Goal: Information Seeking & Learning: Check status

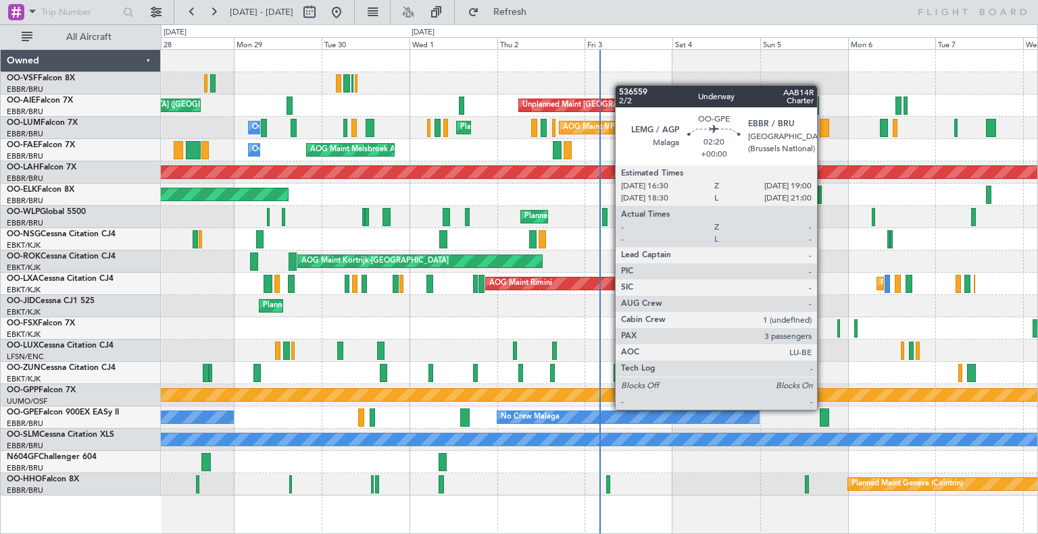
click at [823, 410] on div at bounding box center [823, 418] width 9 height 18
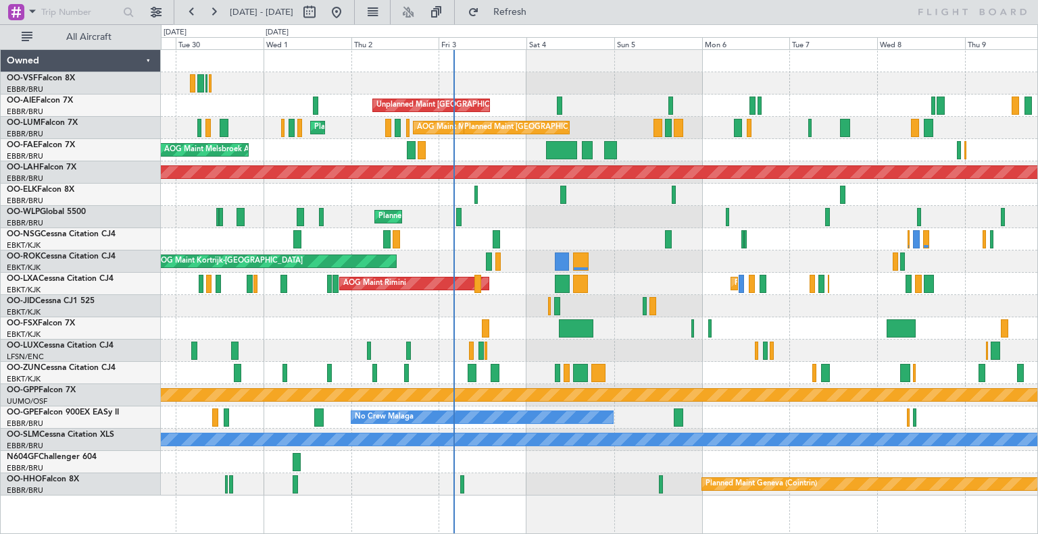
click at [466, 476] on div "Planned Maint Geneva (Cointrin)" at bounding box center [599, 485] width 876 height 22
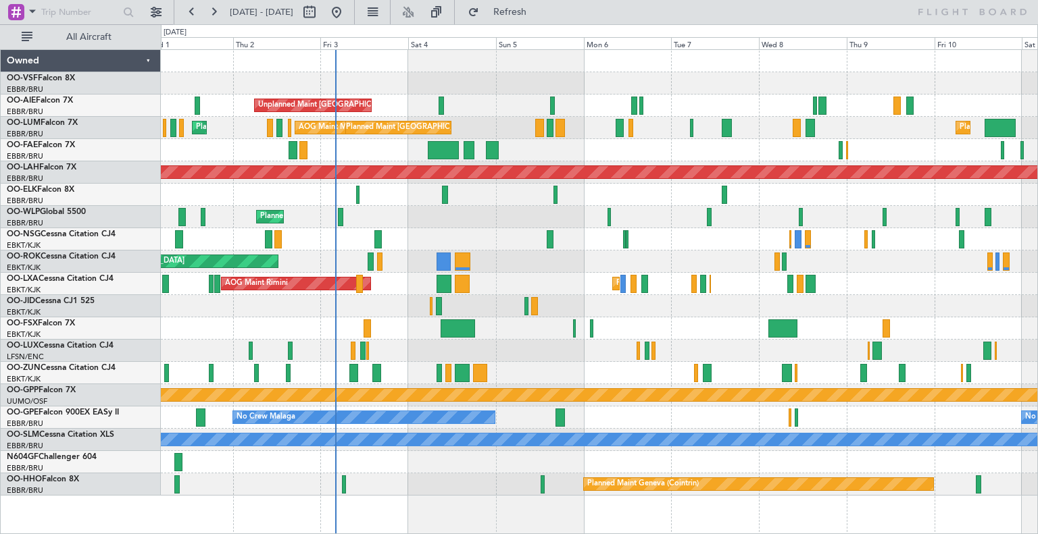
click at [419, 228] on div "Unplanned Maint [GEOGRAPHIC_DATA] ([GEOGRAPHIC_DATA]) Planned Maint [GEOGRAPHIC…" at bounding box center [599, 273] width 876 height 446
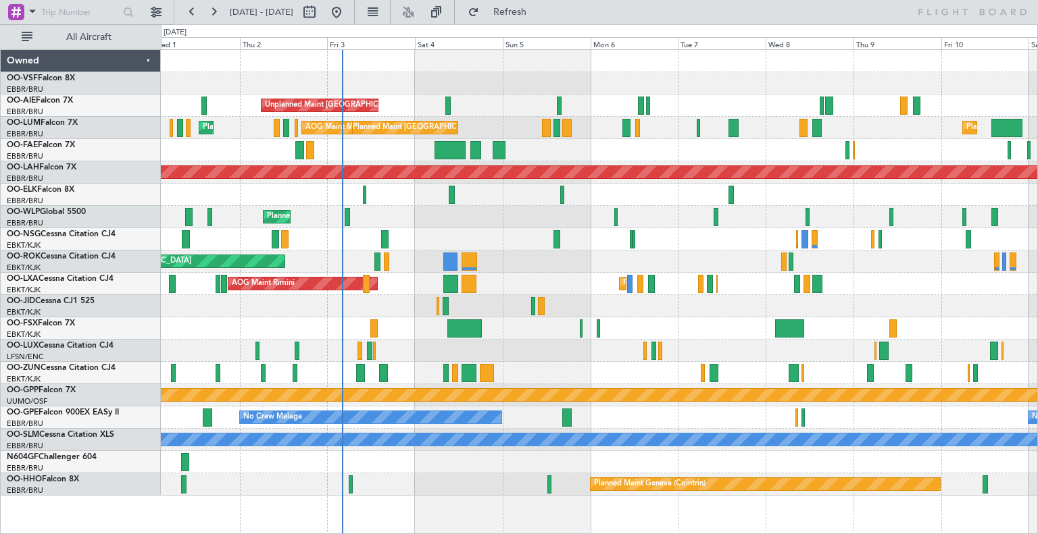
click at [331, 156] on div "AOG Maint Melsbroek Air Base Owner [GEOGRAPHIC_DATA] Owner [GEOGRAPHIC_DATA] Pl…" at bounding box center [599, 150] width 876 height 22
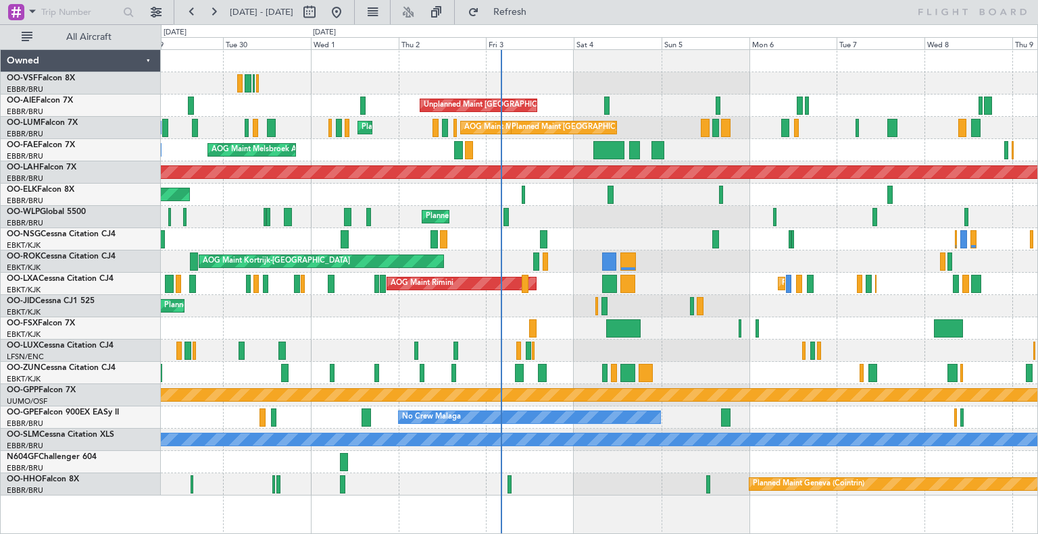
click at [526, 151] on div "AOG Maint Melsbroek Air Base Owner [GEOGRAPHIC_DATA]" at bounding box center [599, 150] width 876 height 22
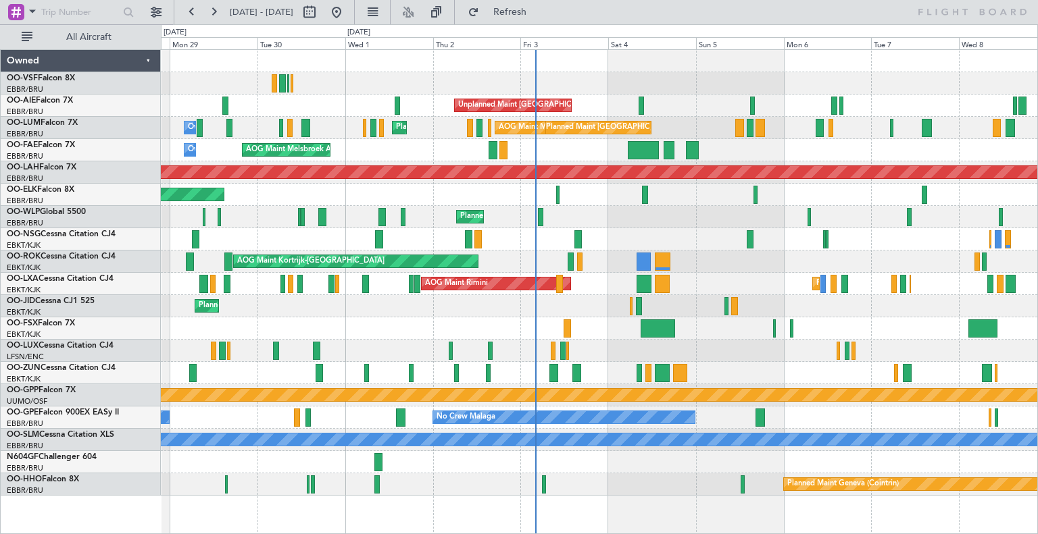
click at [562, 154] on div "AOG Maint Melsbroek Air Base Owner [GEOGRAPHIC_DATA]" at bounding box center [599, 150] width 876 height 22
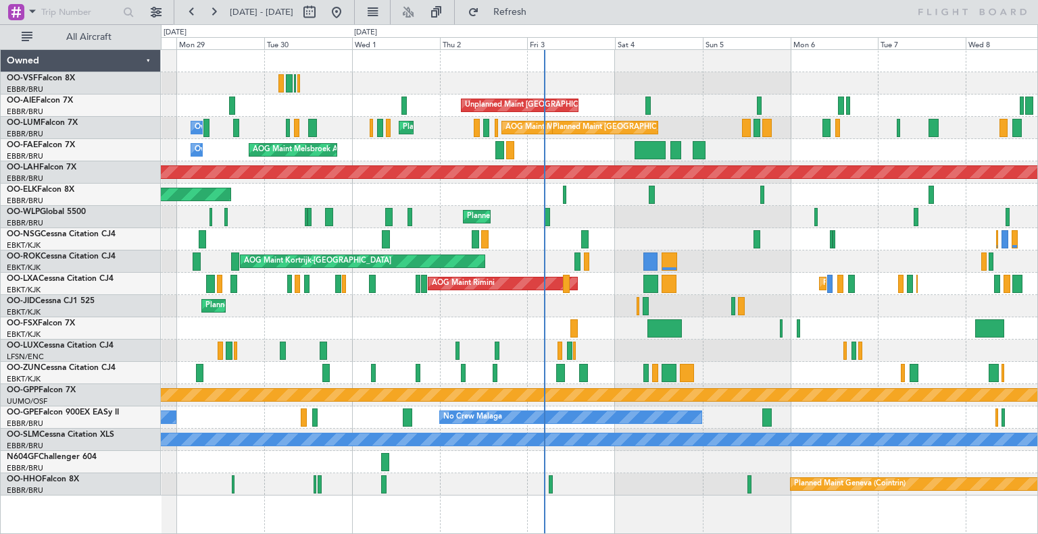
click at [522, 222] on div "Planned Maint Milan (Linate)" at bounding box center [599, 217] width 876 height 22
click at [566, 156] on div "AOG Maint Melsbroek Air Base Owner [GEOGRAPHIC_DATA]" at bounding box center [599, 150] width 876 height 22
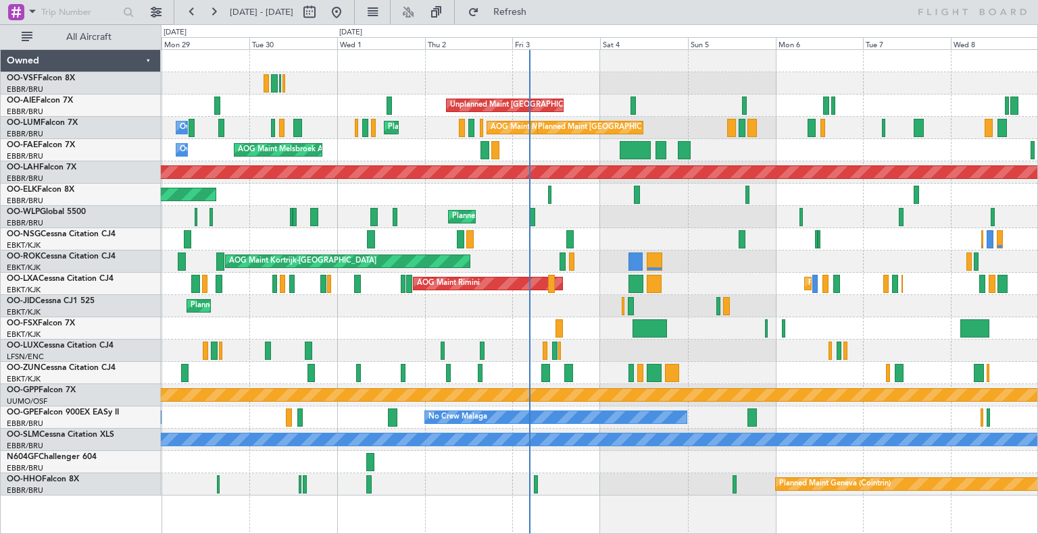
click at [594, 159] on div "AOG Maint Melsbroek Air Base Owner [GEOGRAPHIC_DATA]" at bounding box center [599, 150] width 876 height 22
